Goal: Entertainment & Leisure: Consume media (video, audio)

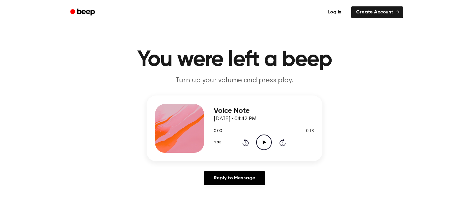
click at [263, 142] on icon at bounding box center [264, 143] width 3 height 4
click at [264, 141] on icon at bounding box center [264, 143] width 3 height 4
click at [267, 151] on div "Voice Note [DATE] · 10:09 PM 0:00 0:10 Your browser does not support the [objec…" at bounding box center [264, 128] width 100 height 49
click at [261, 141] on icon "Play Audio" at bounding box center [264, 143] width 16 height 16
click at [263, 141] on icon "Play Audio" at bounding box center [264, 143] width 16 height 16
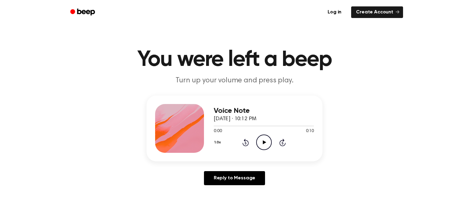
click at [262, 148] on icon "Play Audio" at bounding box center [264, 143] width 16 height 16
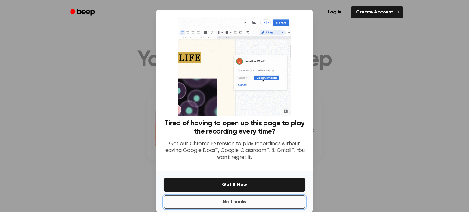
click at [233, 201] on button "No Thanks" at bounding box center [235, 201] width 142 height 13
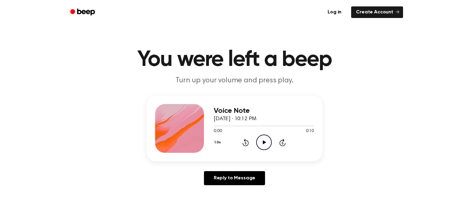
click at [260, 140] on icon "Play Audio" at bounding box center [264, 143] width 16 height 16
click at [265, 147] on icon "Play Audio" at bounding box center [264, 143] width 16 height 16
click at [265, 142] on icon "Play Audio" at bounding box center [264, 143] width 16 height 16
click at [261, 142] on icon "Play Audio" at bounding box center [264, 143] width 16 height 16
click at [261, 143] on icon "Play Audio" at bounding box center [264, 143] width 16 height 16
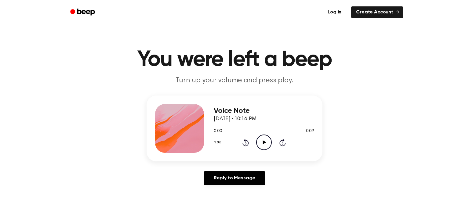
click at [266, 142] on icon "Play Audio" at bounding box center [264, 143] width 16 height 16
click at [264, 145] on icon "Play Audio" at bounding box center [264, 143] width 16 height 16
click at [261, 136] on circle at bounding box center [264, 142] width 15 height 15
click at [270, 144] on icon "Play Audio" at bounding box center [264, 143] width 16 height 16
click at [267, 141] on icon "Play Audio" at bounding box center [264, 143] width 16 height 16
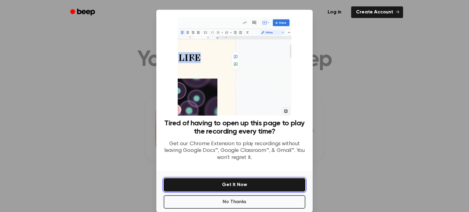
click at [209, 178] on button "Get It Now" at bounding box center [235, 184] width 142 height 13
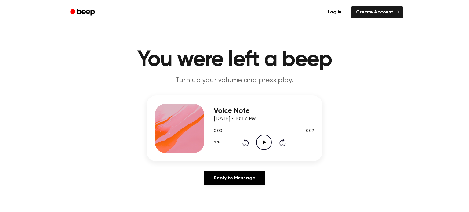
click at [269, 141] on icon "Play Audio" at bounding box center [264, 143] width 16 height 16
click at [267, 140] on icon "Play Audio" at bounding box center [264, 143] width 16 height 16
